Goal: Find specific page/section: Find specific page/section

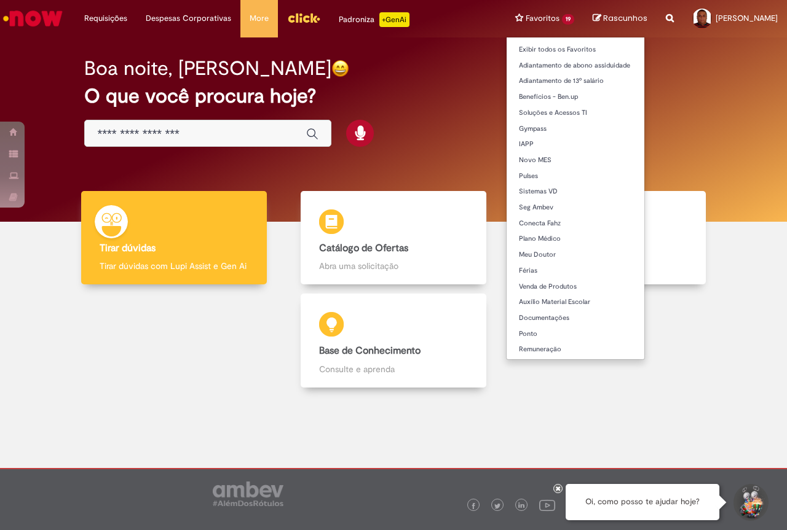
click at [506, 17] on li "Favoritos 19 Exibir todos os Favoritos Adiantamento de abono assiduidade Adiant…" at bounding box center [544, 18] width 77 height 37
click at [507, 331] on link "Ponto" at bounding box center [576, 335] width 138 height 14
click at [507, 267] on link "Férias" at bounding box center [576, 271] width 138 height 14
